Goal: Information Seeking & Learning: Learn about a topic

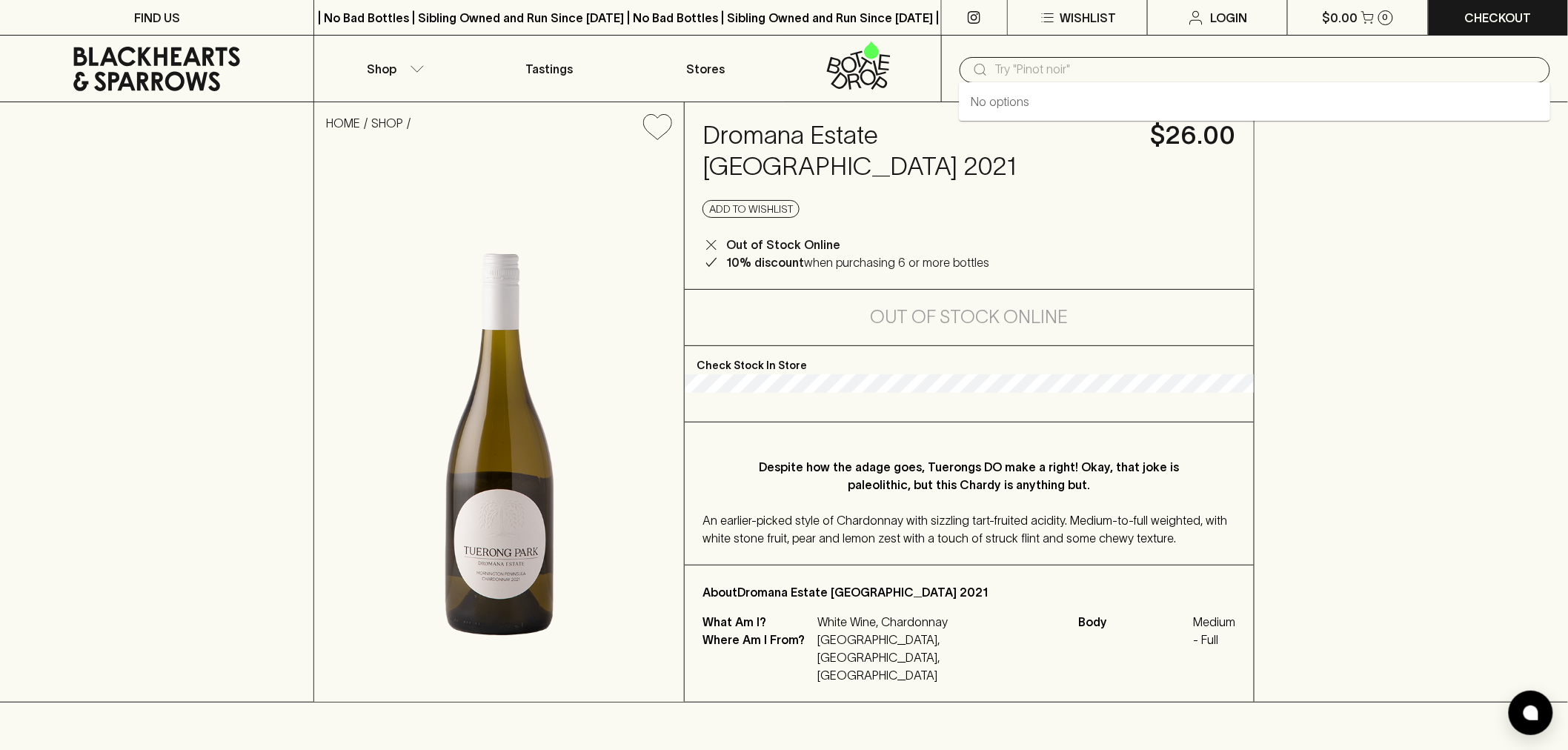
click at [1097, 60] on input "text" at bounding box center [1266, 70] width 543 height 24
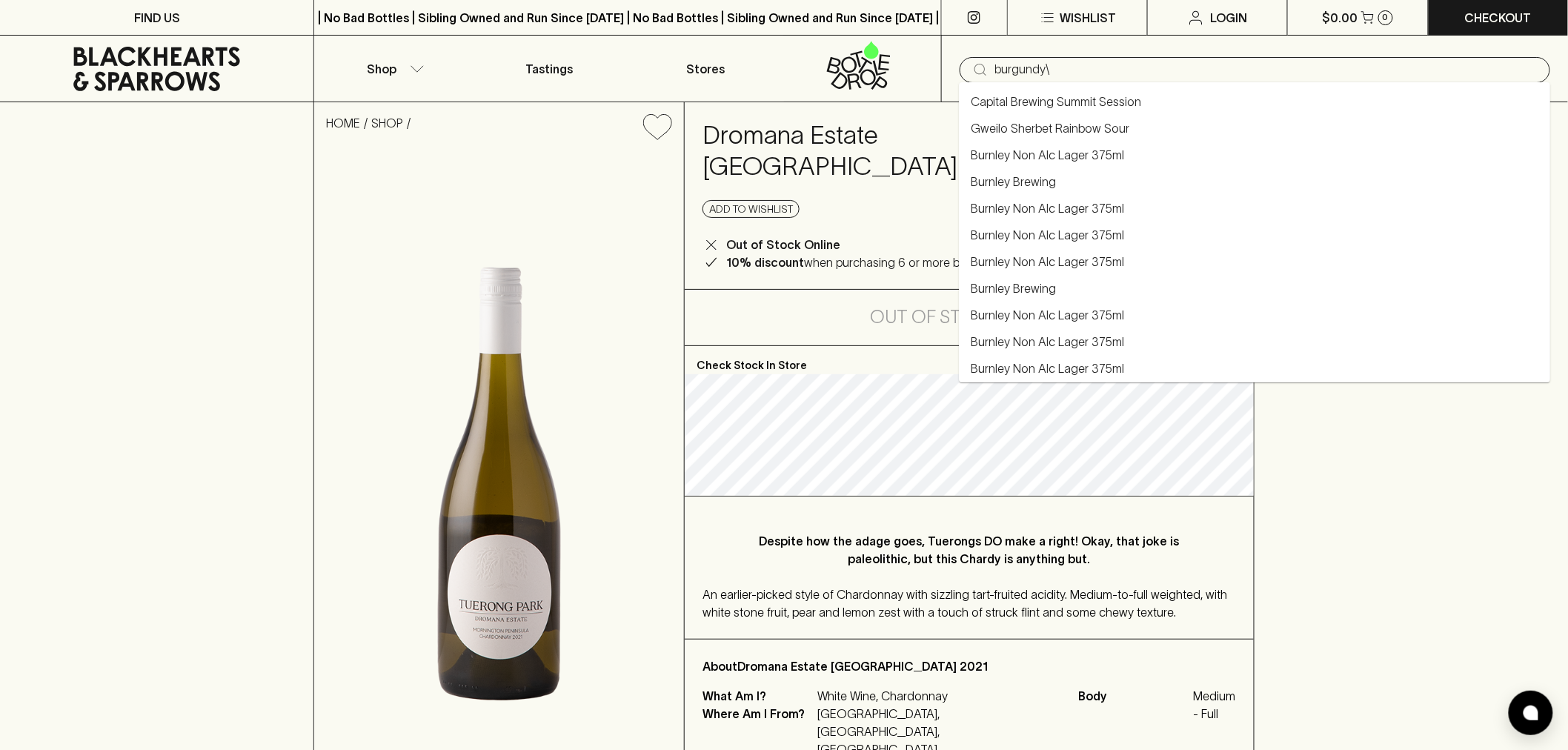
type input "burgundy\"
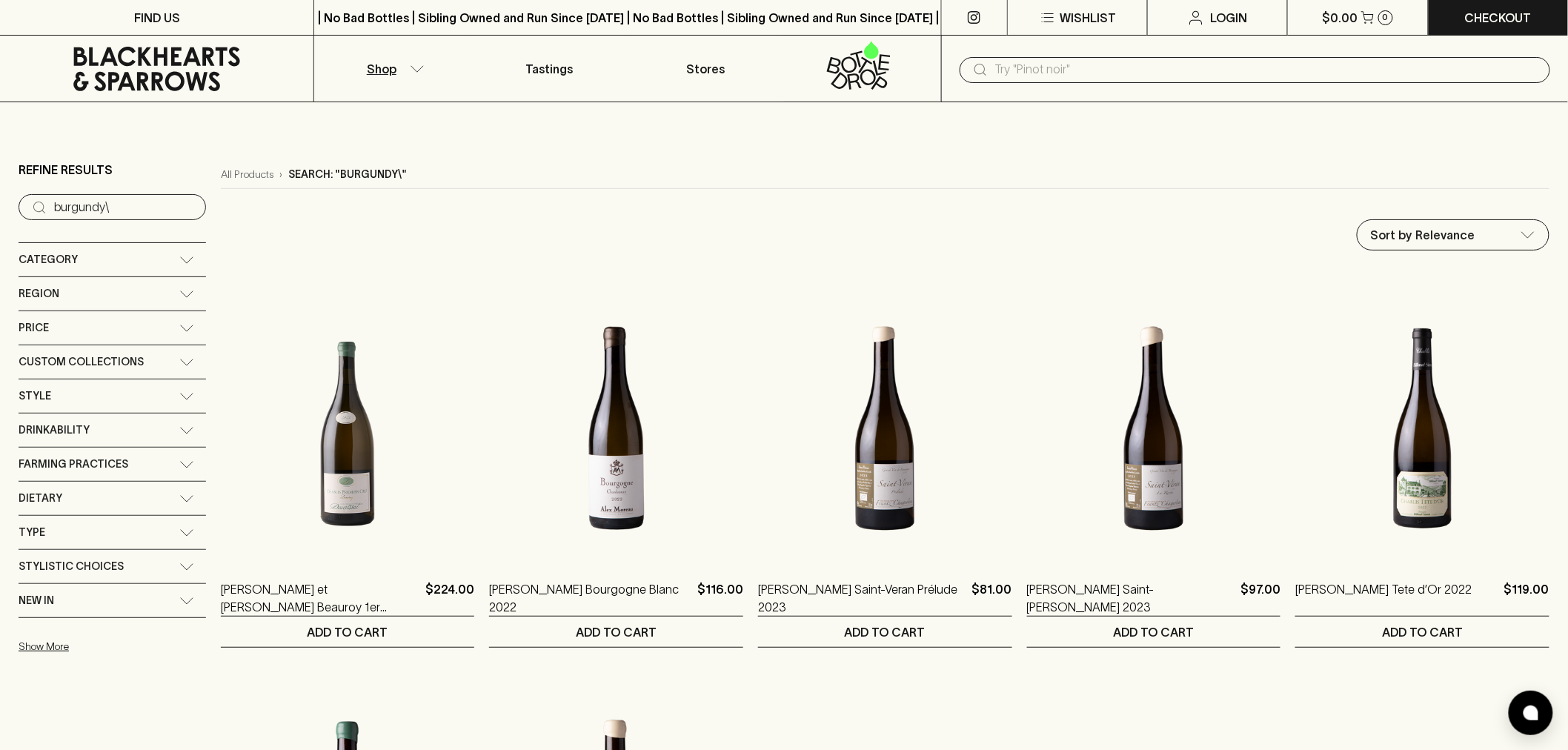
click at [189, 257] on icon at bounding box center [187, 260] width 15 height 7
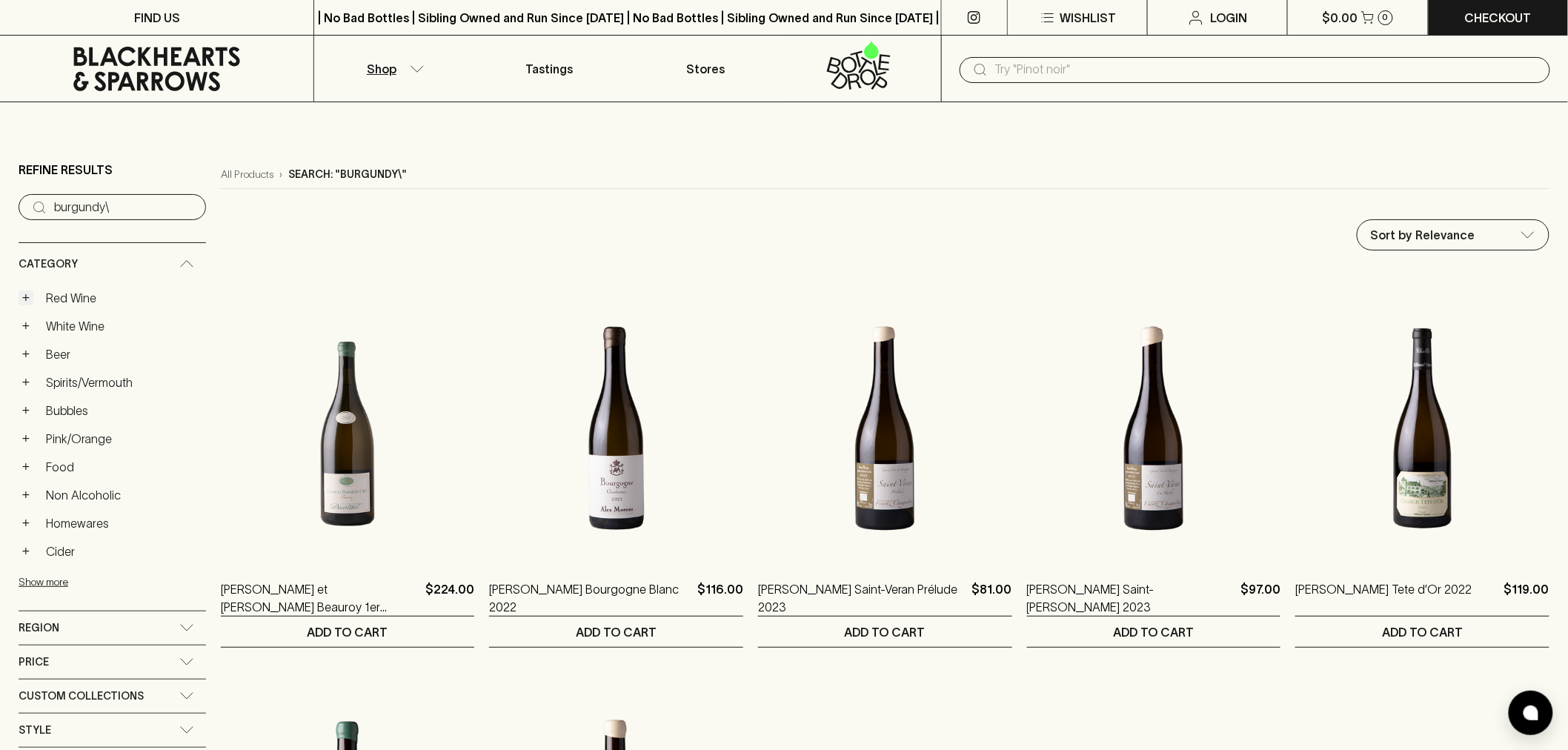
click at [19, 298] on button "+" at bounding box center [26, 297] width 15 height 15
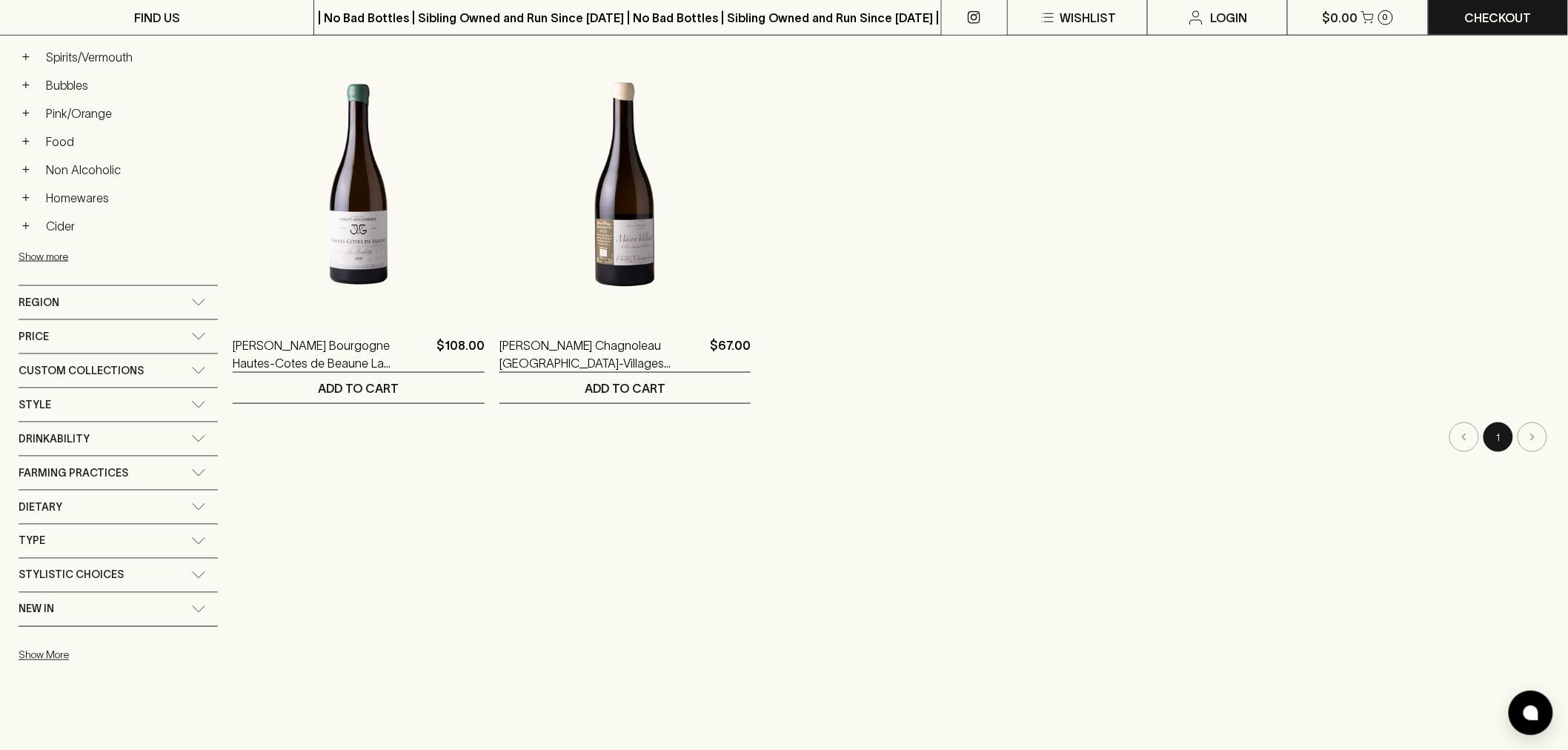
scroll to position [658, 0]
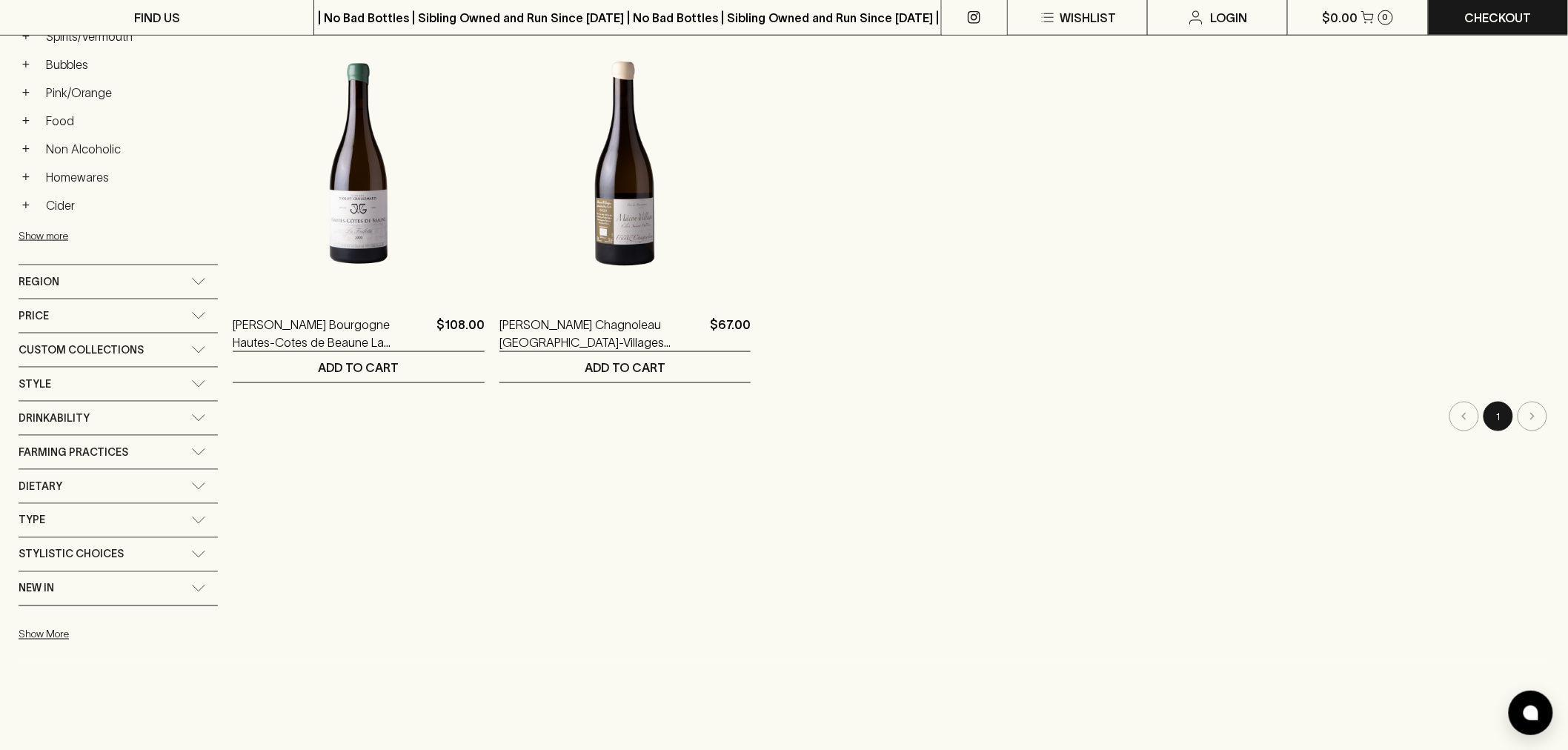
drag, startPoint x: 151, startPoint y: 272, endPoint x: 150, endPoint y: 295, distance: 23.0
click at [153, 274] on div "Region" at bounding box center [118, 282] width 199 height 33
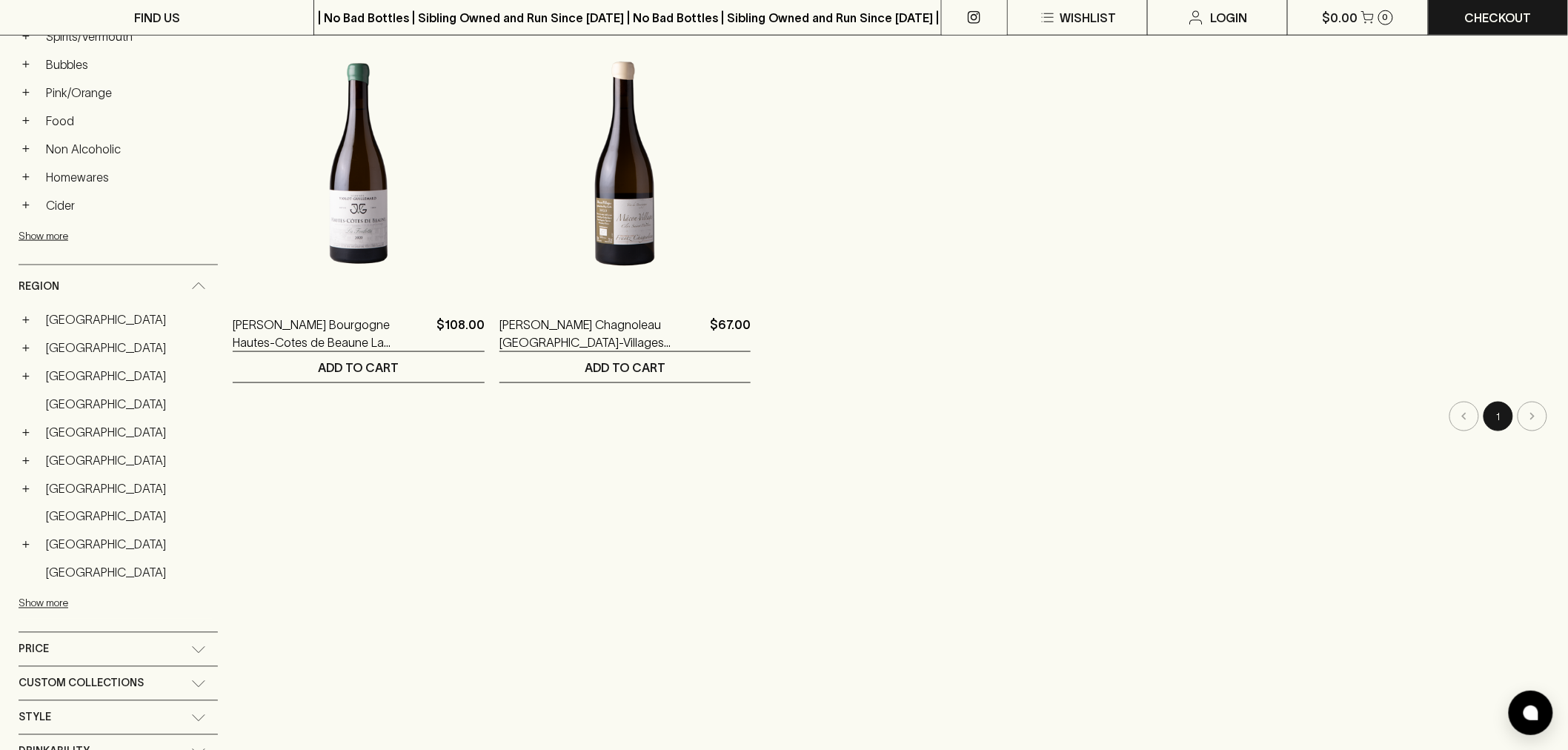
click at [18, 426] on div "+ [GEOGRAPHIC_DATA]" at bounding box center [118, 431] width 199 height 25
click at [24, 439] on button "+" at bounding box center [26, 432] width 15 height 15
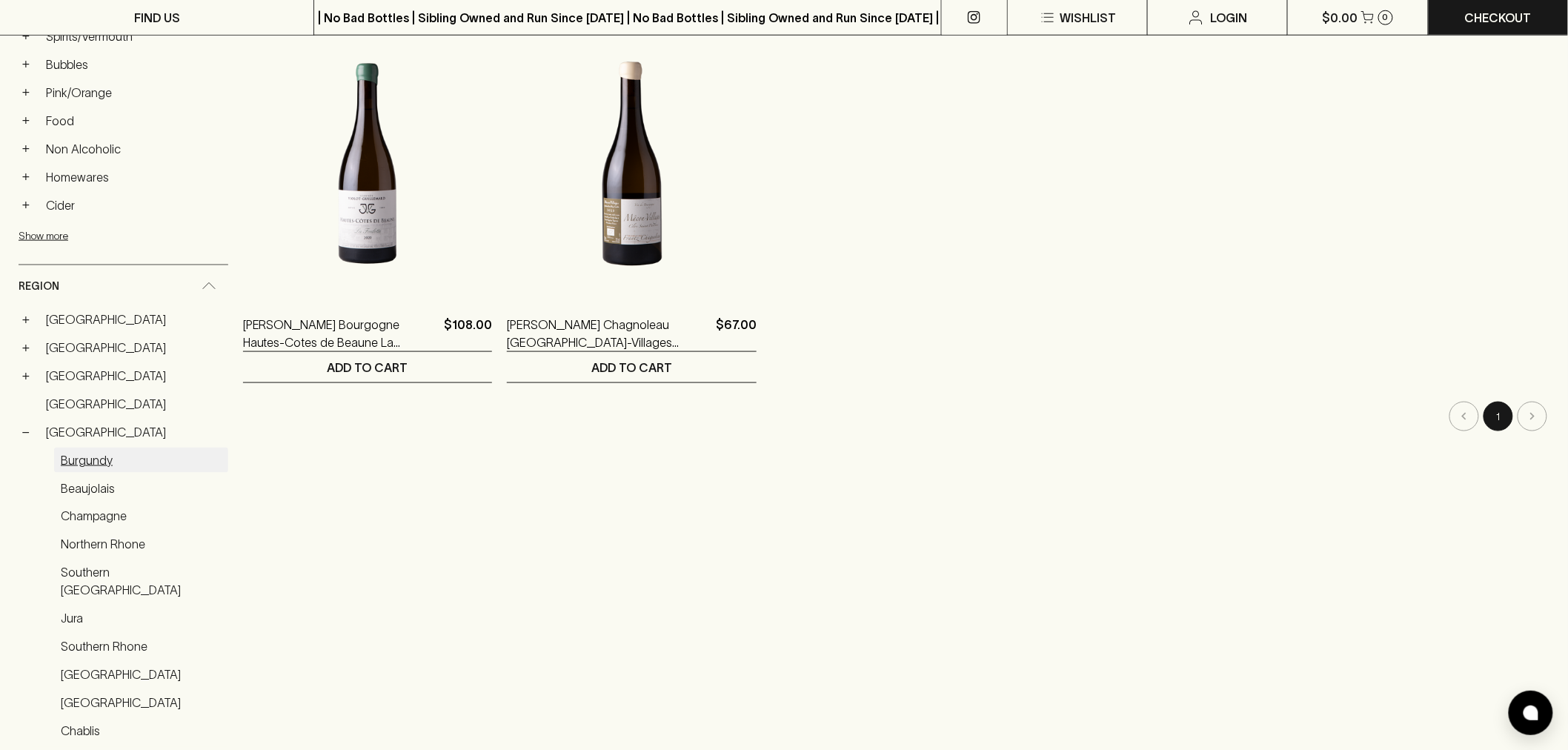
click at [84, 456] on link "Burgundy" at bounding box center [141, 460] width 175 height 25
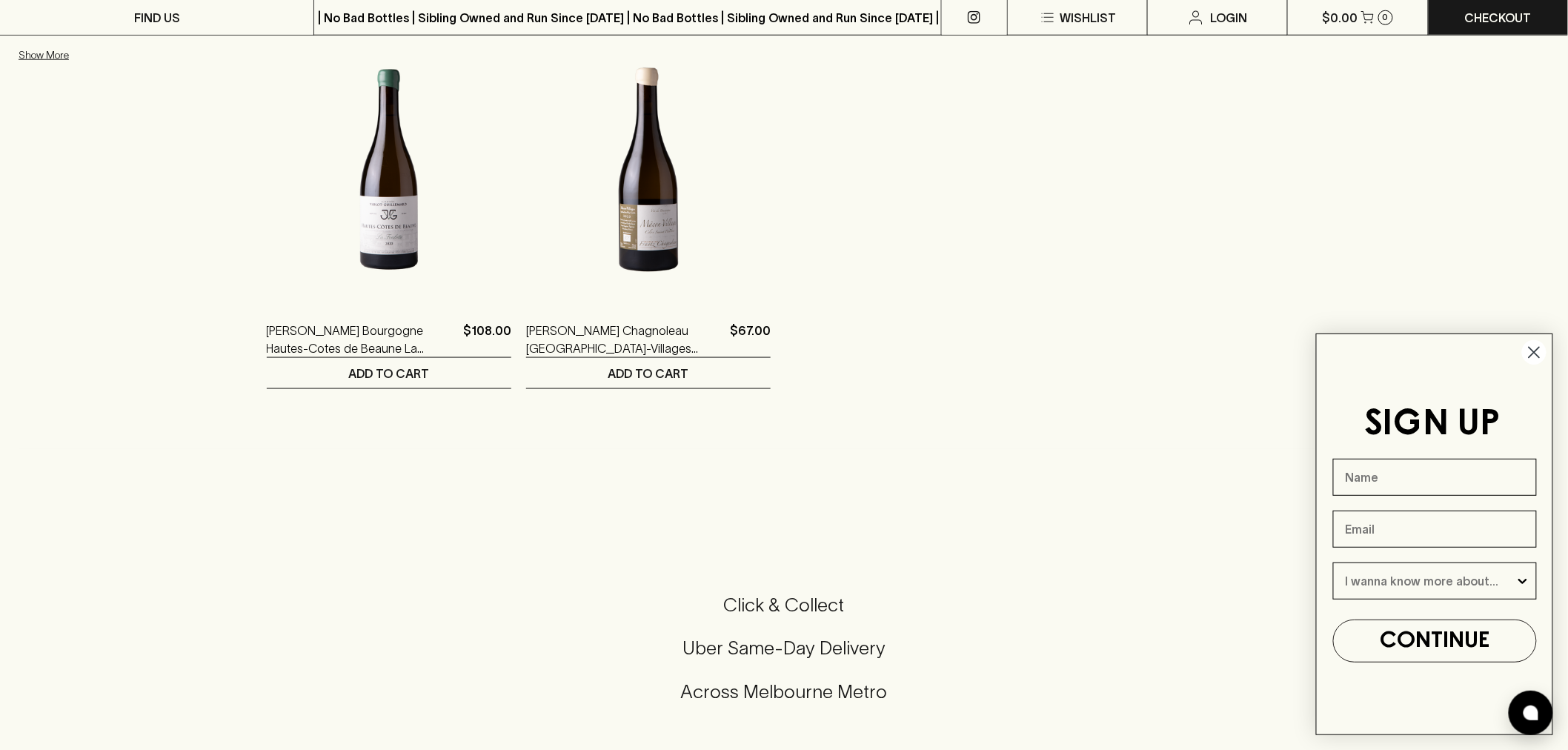
scroll to position [623, 0]
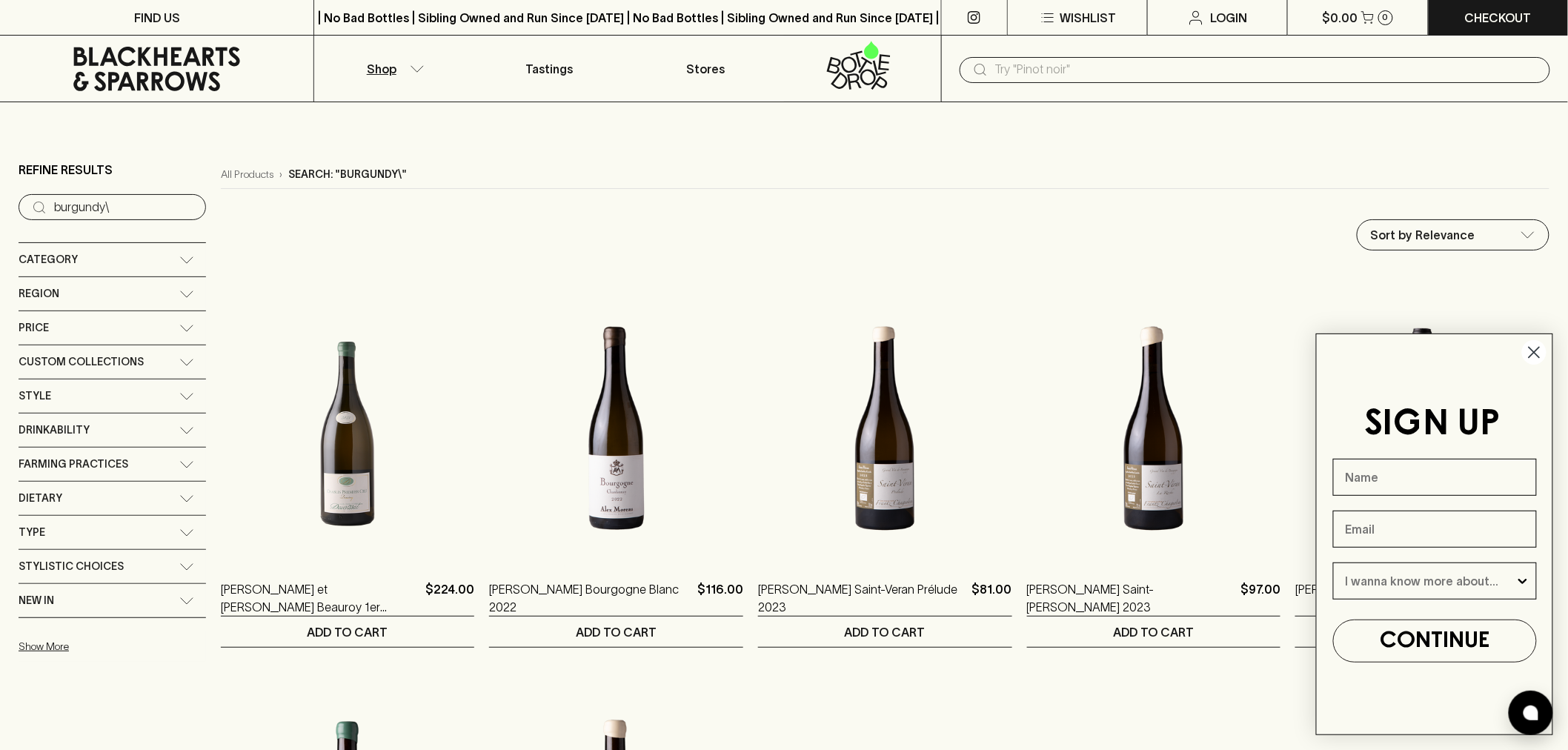
click at [1048, 77] on input "text" at bounding box center [1266, 70] width 543 height 24
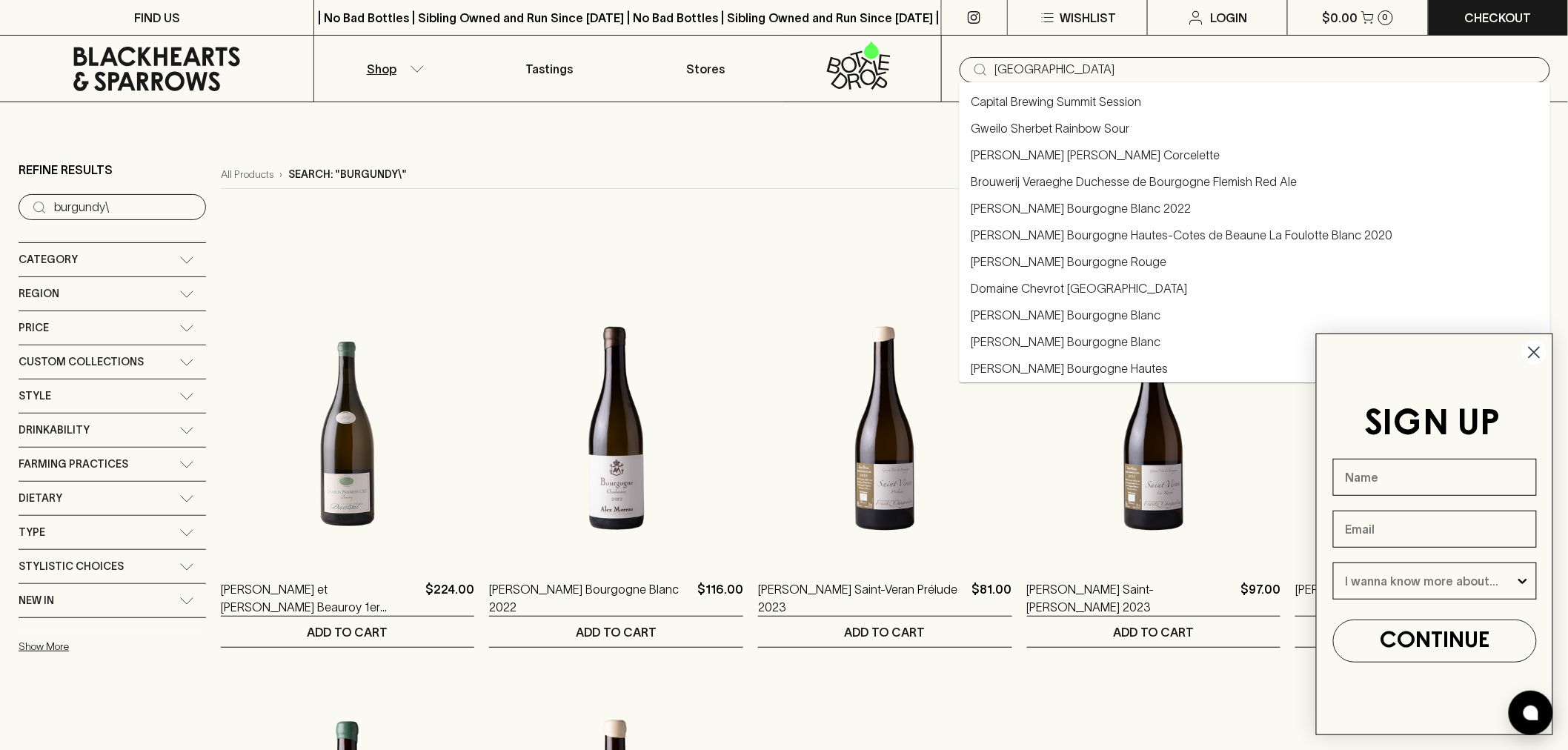
type input "[GEOGRAPHIC_DATA]"
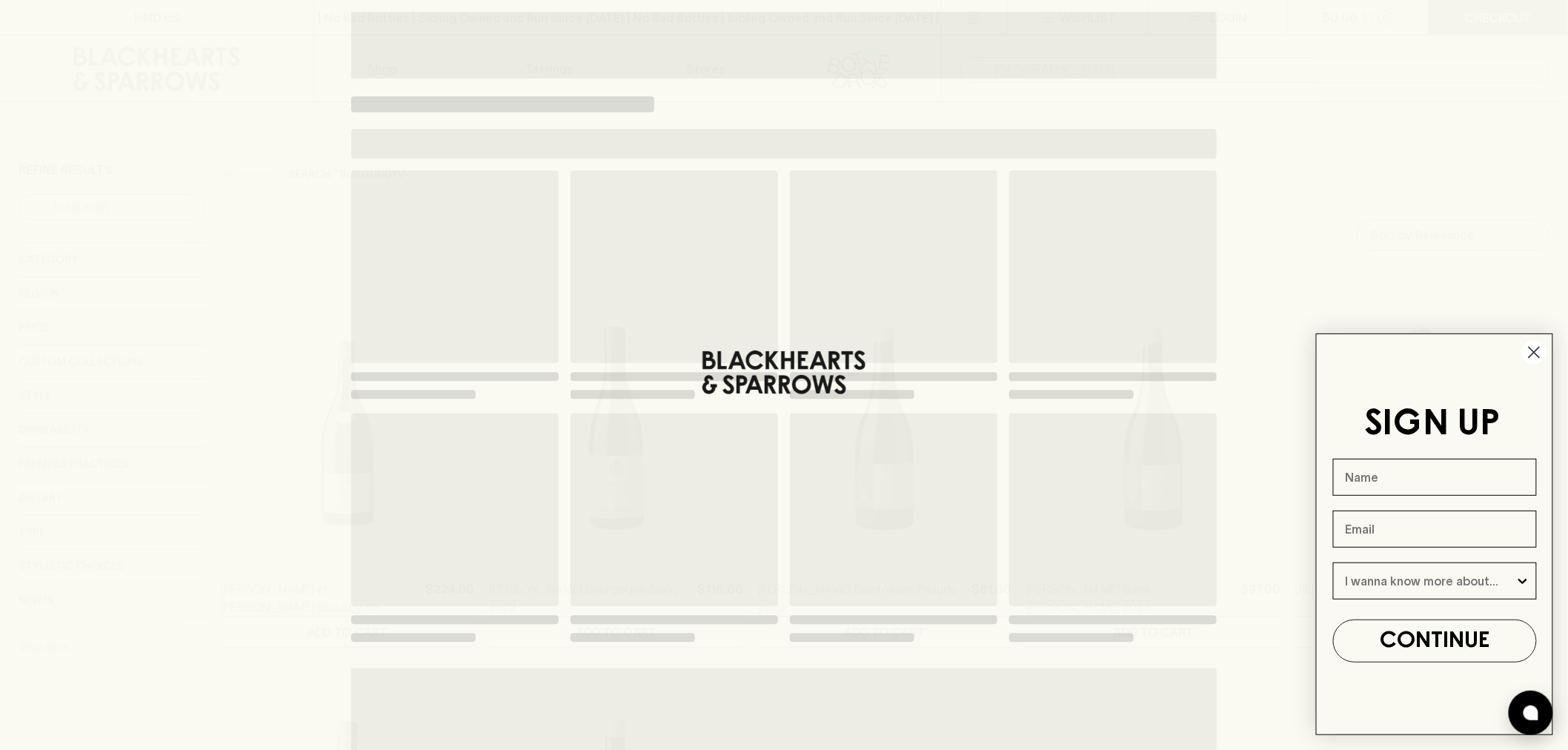
type input "[GEOGRAPHIC_DATA]"
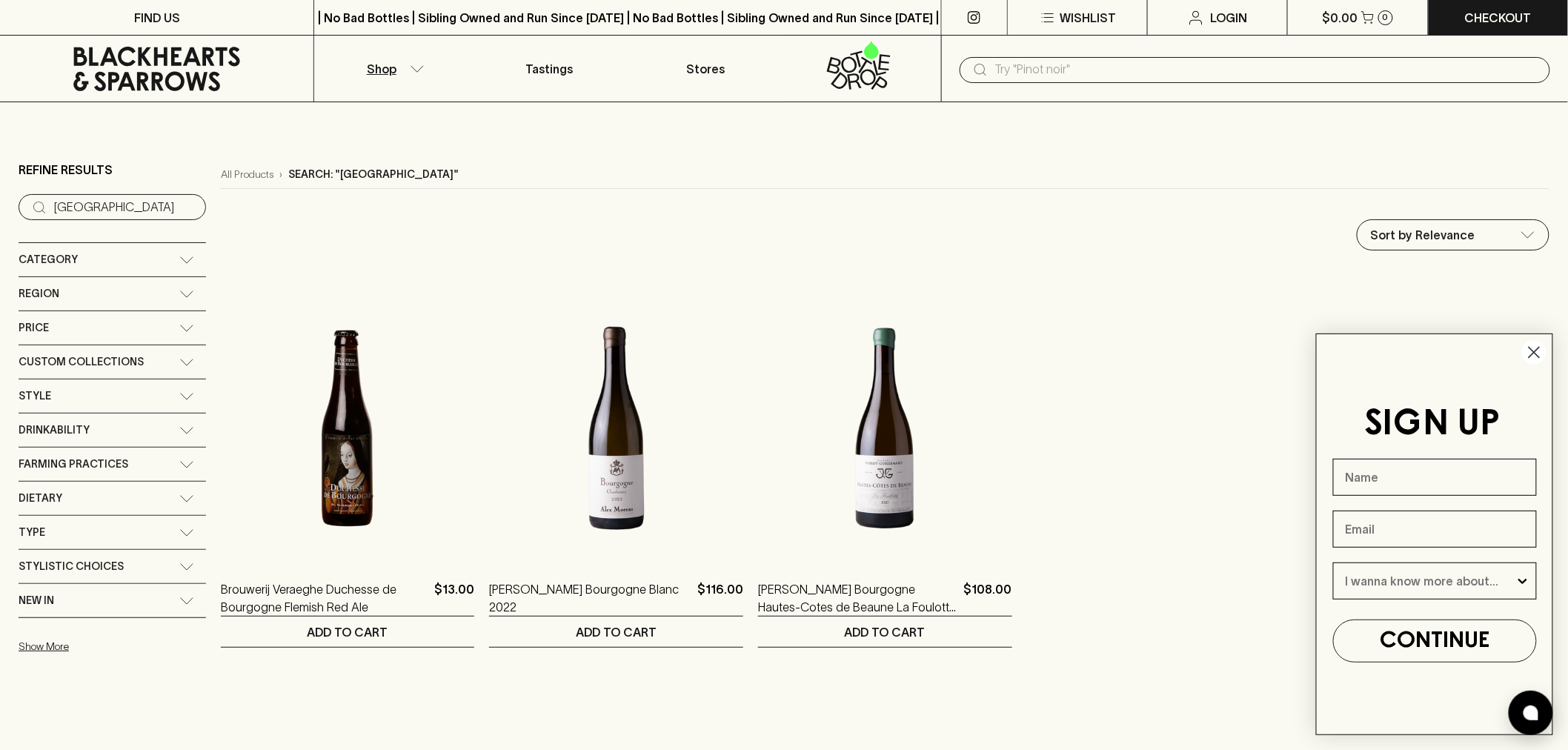
click at [1035, 76] on input "text" at bounding box center [1266, 70] width 543 height 24
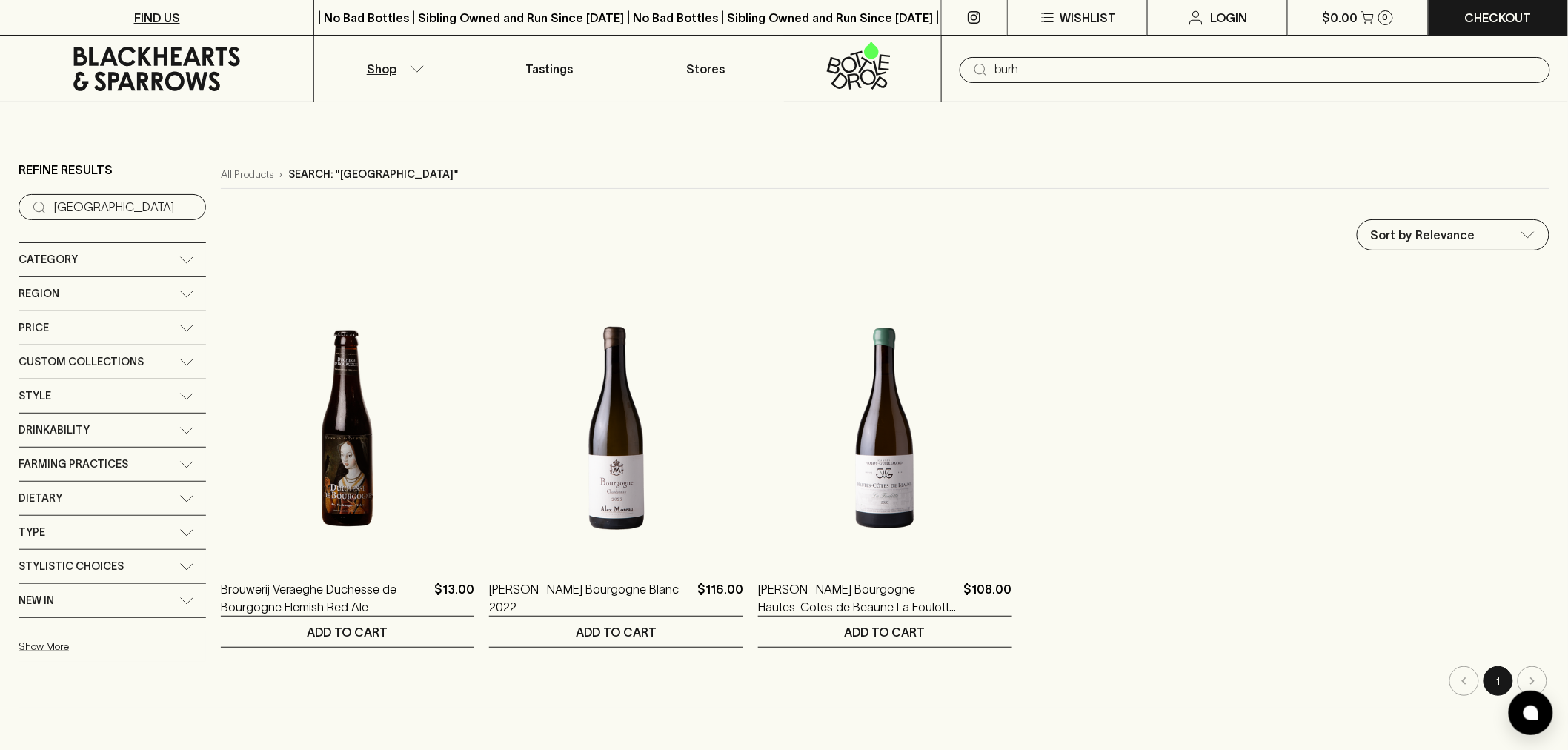
type input "burh"
click at [424, 74] on button "Shop" at bounding box center [392, 68] width 156 height 66
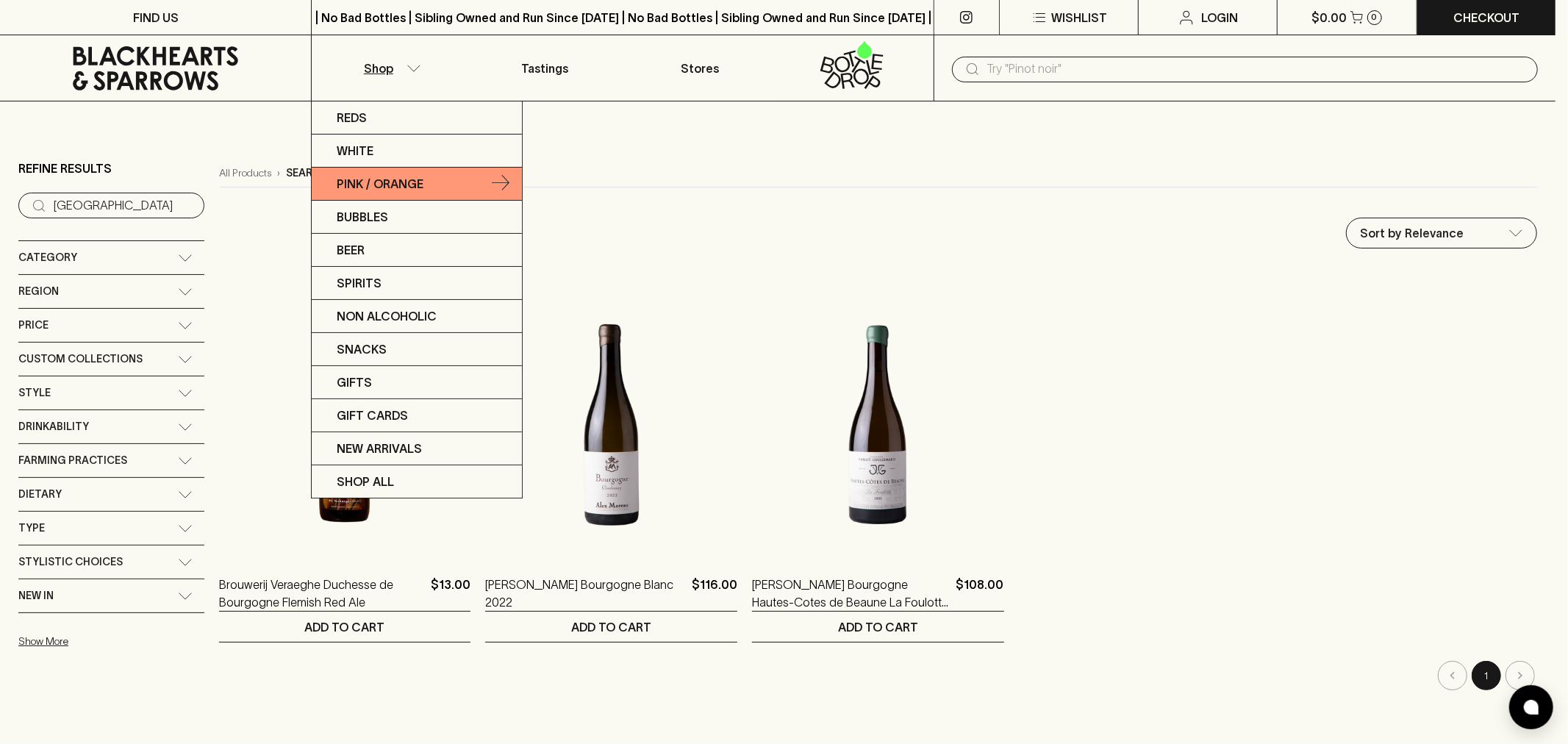
click at [363, 181] on p "Pink / Orange" at bounding box center [379, 183] width 87 height 17
